Goal: Check status: Check status

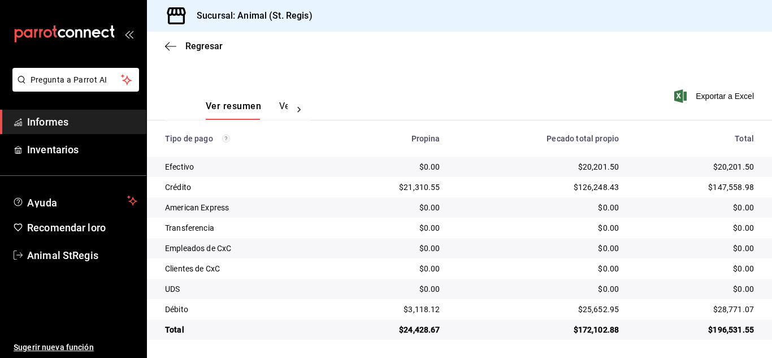
scroll to position [141, 0]
click at [195, 50] on font "Regresar" at bounding box center [203, 46] width 37 height 11
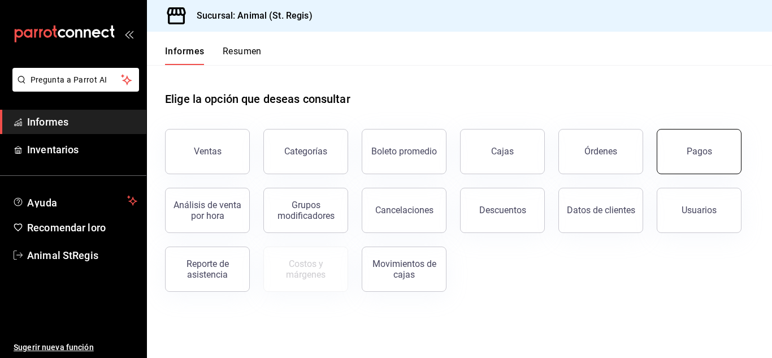
click at [677, 148] on button "Pagos" at bounding box center [698, 151] width 85 height 45
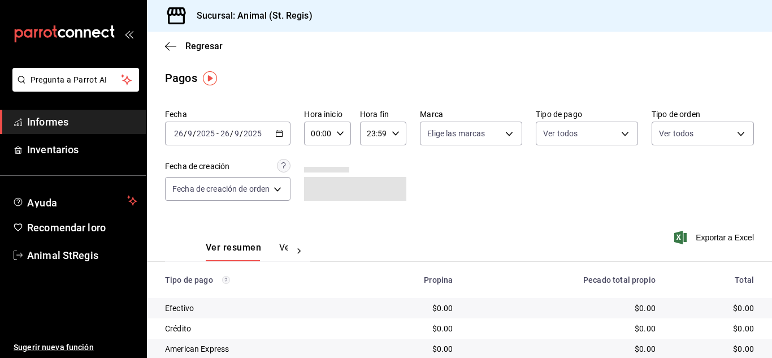
click at [191, 136] on input "9" at bounding box center [190, 133] width 6 height 9
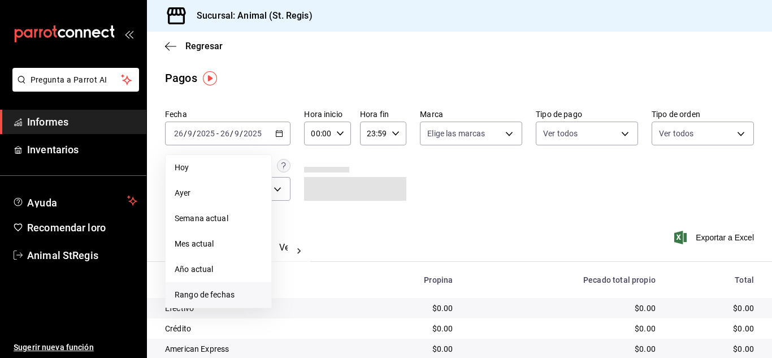
click at [215, 298] on font "Rango de fechas" at bounding box center [205, 294] width 60 height 9
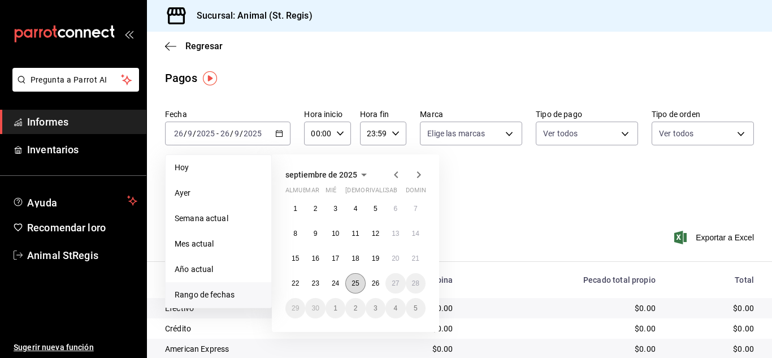
click at [354, 284] on font "25" at bounding box center [354, 283] width 7 height 8
drag, startPoint x: 370, startPoint y: 282, endPoint x: 367, endPoint y: 249, distance: 33.4
click at [370, 281] on button "26" at bounding box center [375, 283] width 20 height 20
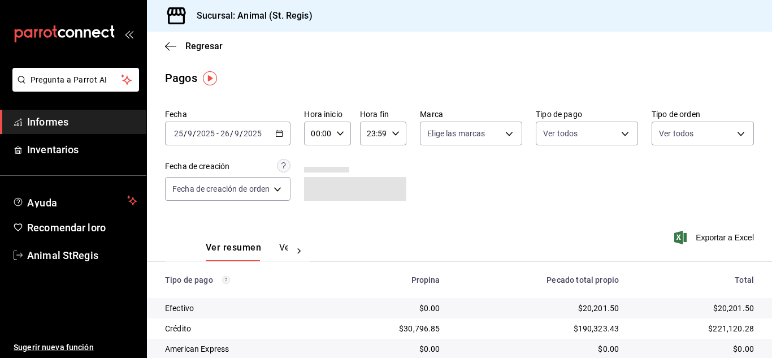
click at [347, 130] on div "00:00 Hora inicio" at bounding box center [327, 133] width 46 height 24
click at [315, 217] on font "02" at bounding box center [316, 216] width 9 height 9
type input "02:00"
click at [313, 212] on font "06" at bounding box center [316, 211] width 9 height 9
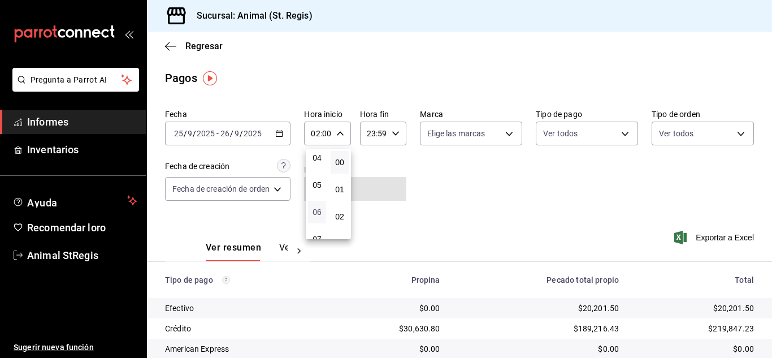
type input "06:00"
click at [405, 210] on div at bounding box center [386, 179] width 772 height 358
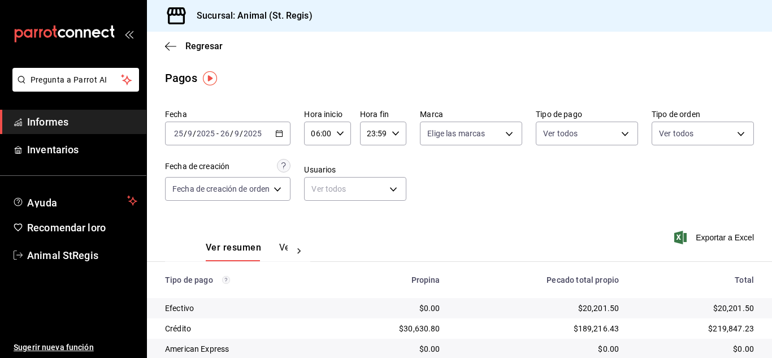
click at [403, 209] on div "Fecha [DATE] [DATE] - [DATE] [DATE] Hora inicio 06:00 Hora inicio Hora fin 23:5…" at bounding box center [459, 159] width 589 height 110
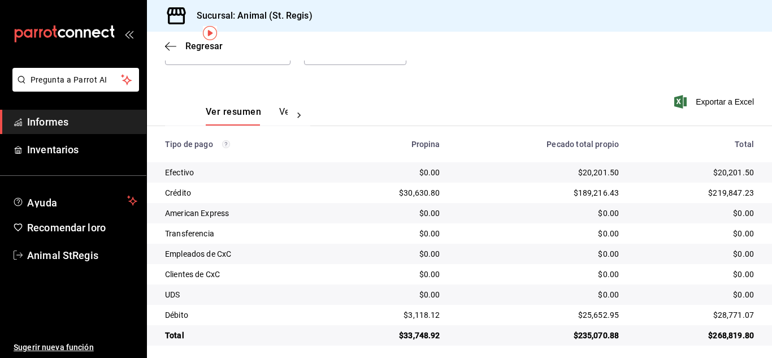
scroll to position [142, 0]
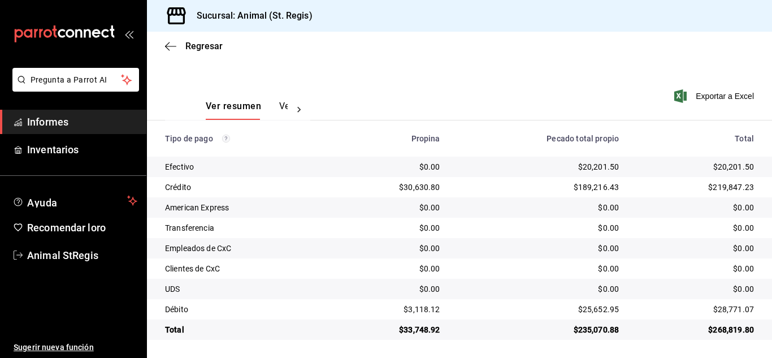
drag, startPoint x: 489, startPoint y: 78, endPoint x: 380, endPoint y: 63, distance: 109.4
click at [380, 63] on div "Fecha [DATE] [DATE] - [DATE] [DATE] Hora inicio 06:00 Hora inicio Hora fin 23:5…" at bounding box center [459, 18] width 589 height 110
